Goal: Task Accomplishment & Management: Use online tool/utility

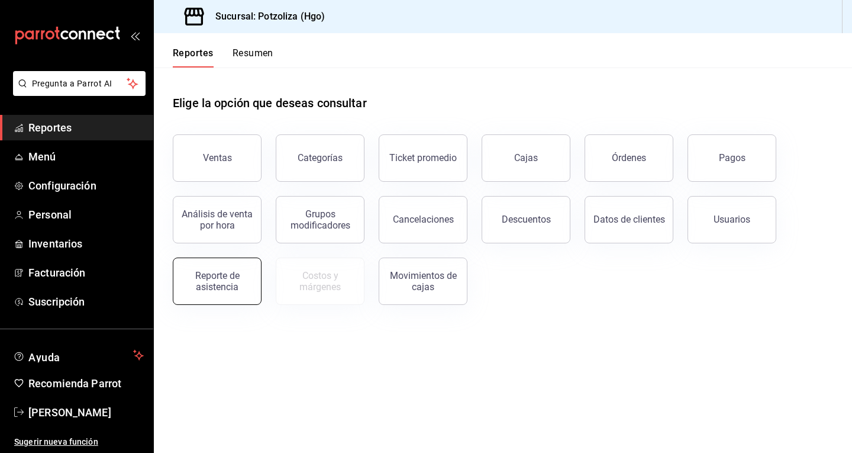
click at [216, 286] on div "Reporte de asistencia" at bounding box center [216, 281] width 73 height 22
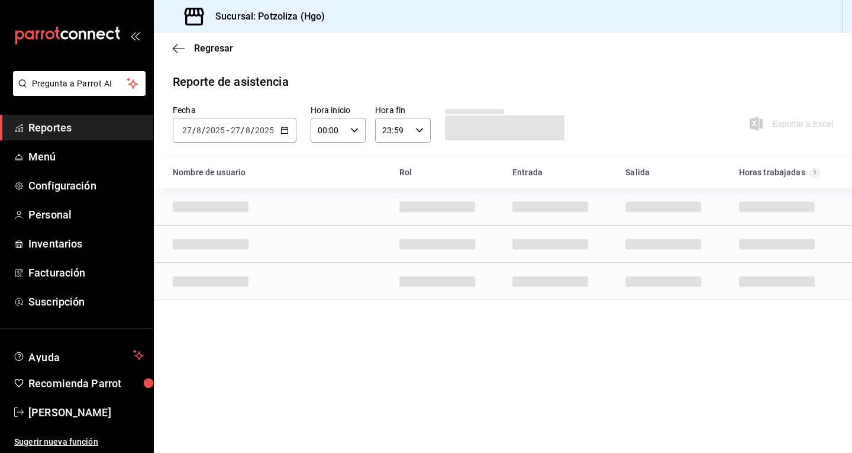
click at [284, 127] on icon "button" at bounding box center [284, 130] width 8 height 8
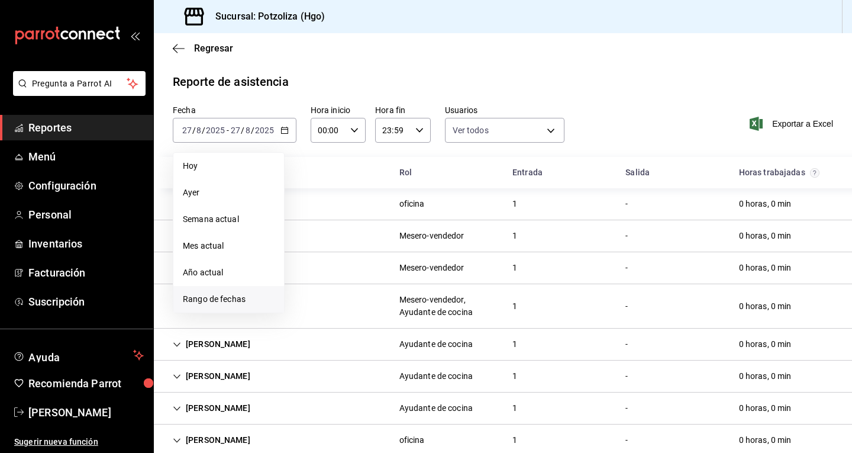
click at [248, 296] on span "Rango de fechas" at bounding box center [229, 299] width 92 height 12
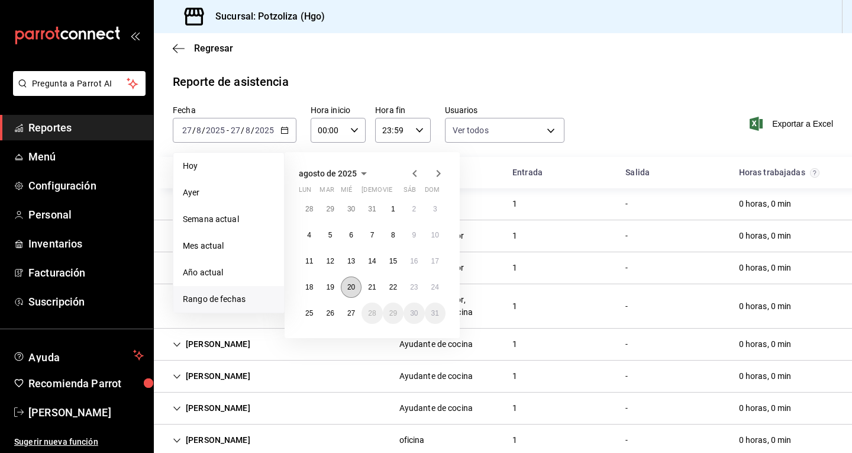
click at [350, 289] on abbr "20" at bounding box center [351, 287] width 8 height 8
click at [333, 313] on abbr "26" at bounding box center [330, 313] width 8 height 8
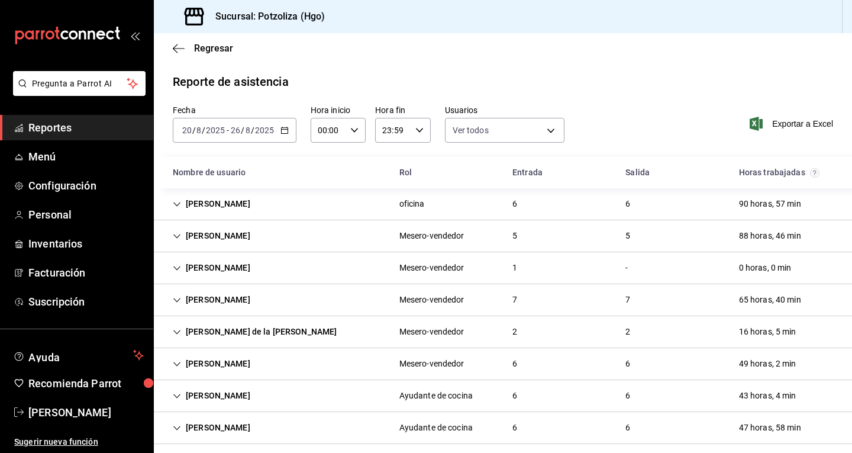
click at [178, 236] on icon "Cell" at bounding box center [177, 236] width 8 height 8
